Goal: Task Accomplishment & Management: Use online tool/utility

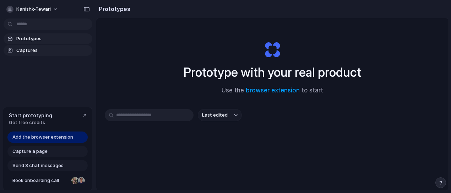
click at [28, 48] on span "Captures" at bounding box center [52, 50] width 73 height 7
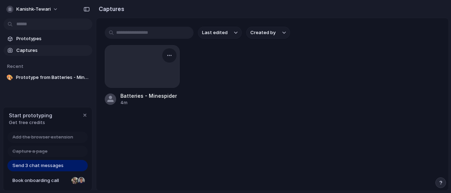
click at [146, 59] on div at bounding box center [142, 66] width 74 height 42
click at [133, 54] on div at bounding box center [142, 66] width 74 height 42
click at [169, 58] on div "button" at bounding box center [170, 56] width 6 height 6
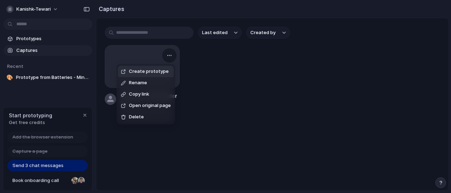
click at [122, 56] on div "Create prototype Rename Copy link Open original page Delete" at bounding box center [225, 96] width 451 height 193
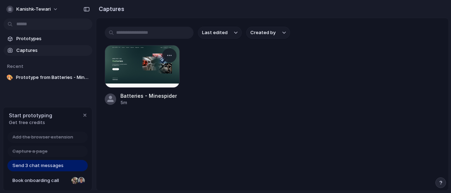
click at [142, 73] on div at bounding box center [142, 66] width 75 height 43
